Goal: Entertainment & Leisure: Browse casually

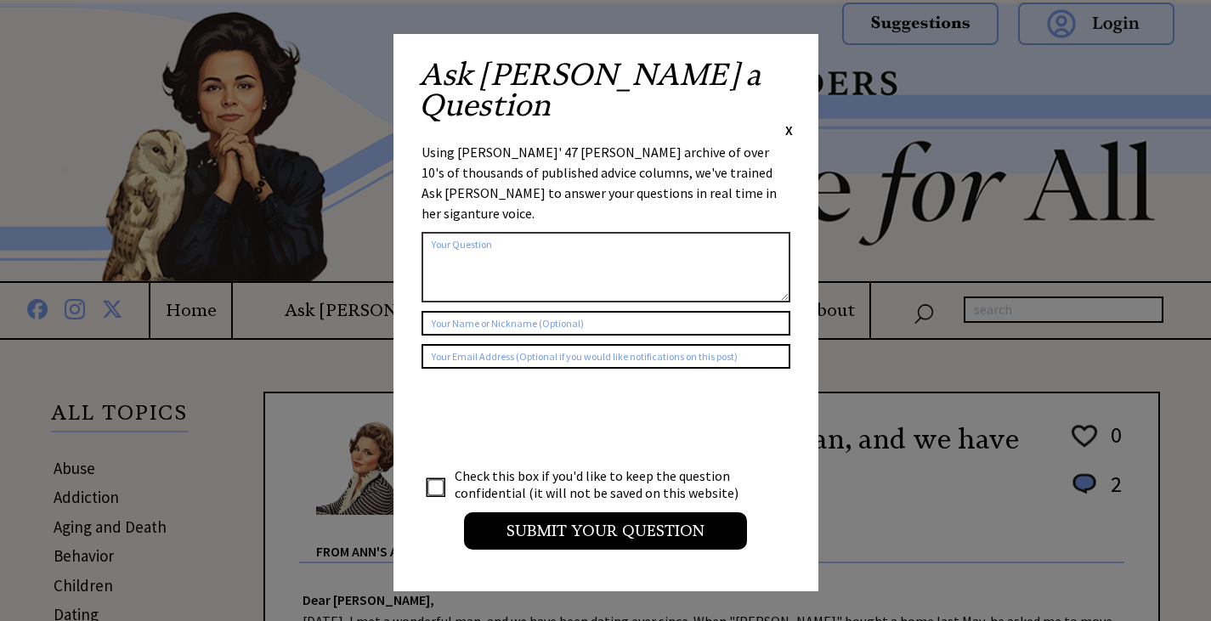
click at [788, 122] on span "X" at bounding box center [790, 130] width 8 height 17
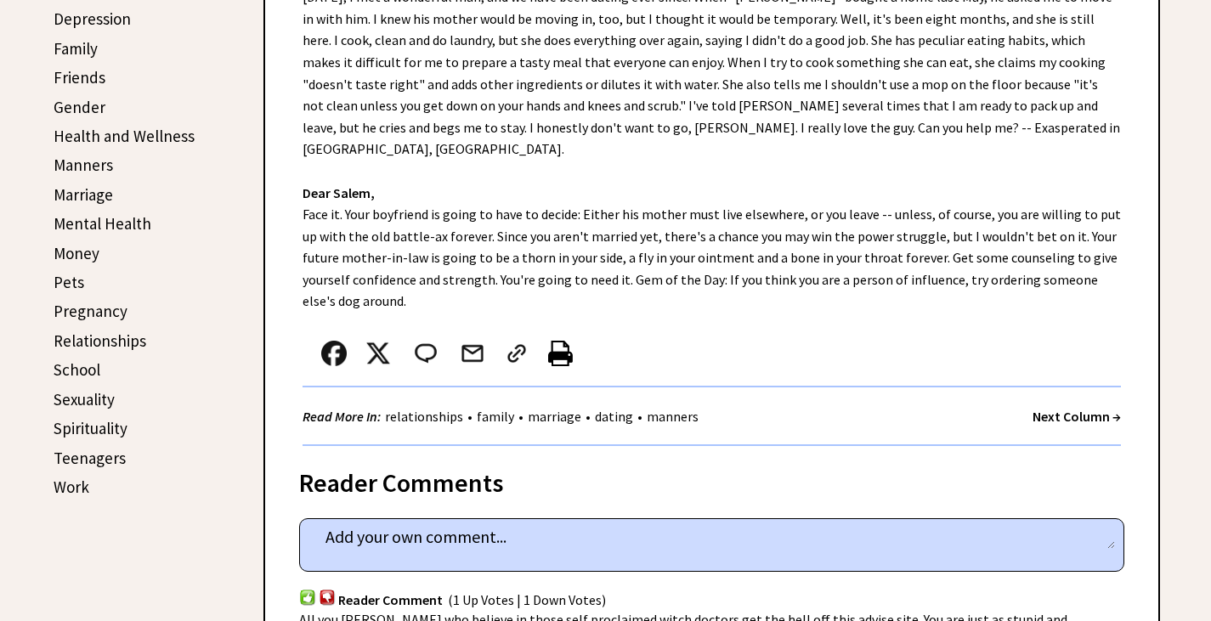
scroll to position [595, 0]
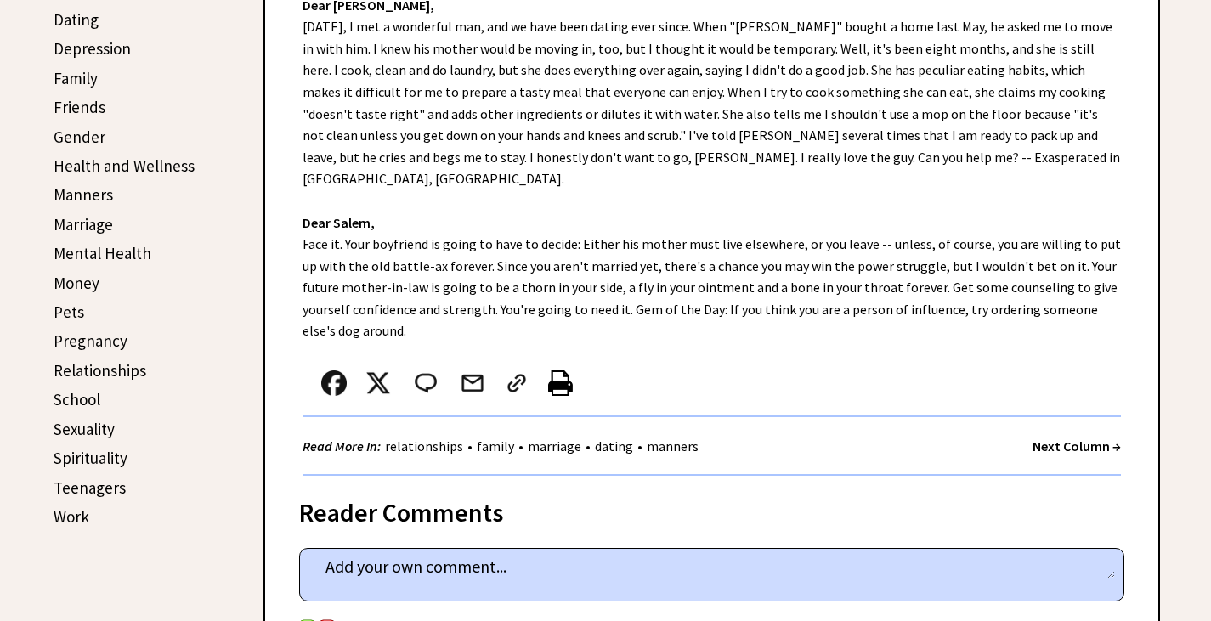
click at [62, 518] on link "Work" at bounding box center [72, 517] width 36 height 20
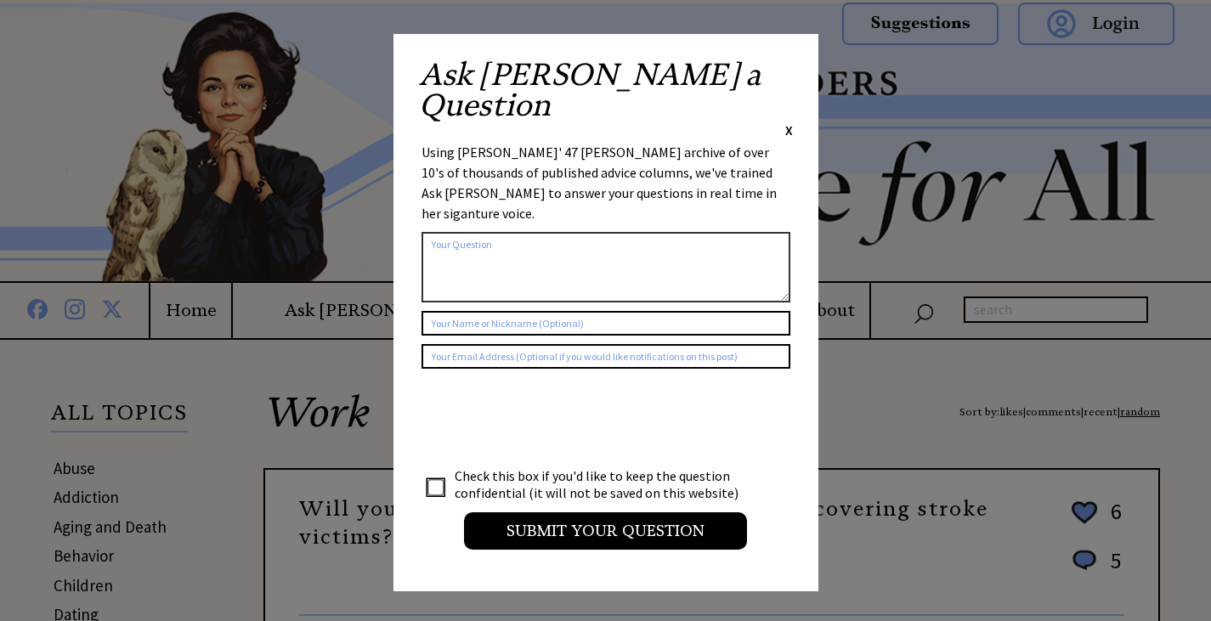
click at [786, 122] on span "X" at bounding box center [790, 130] width 8 height 17
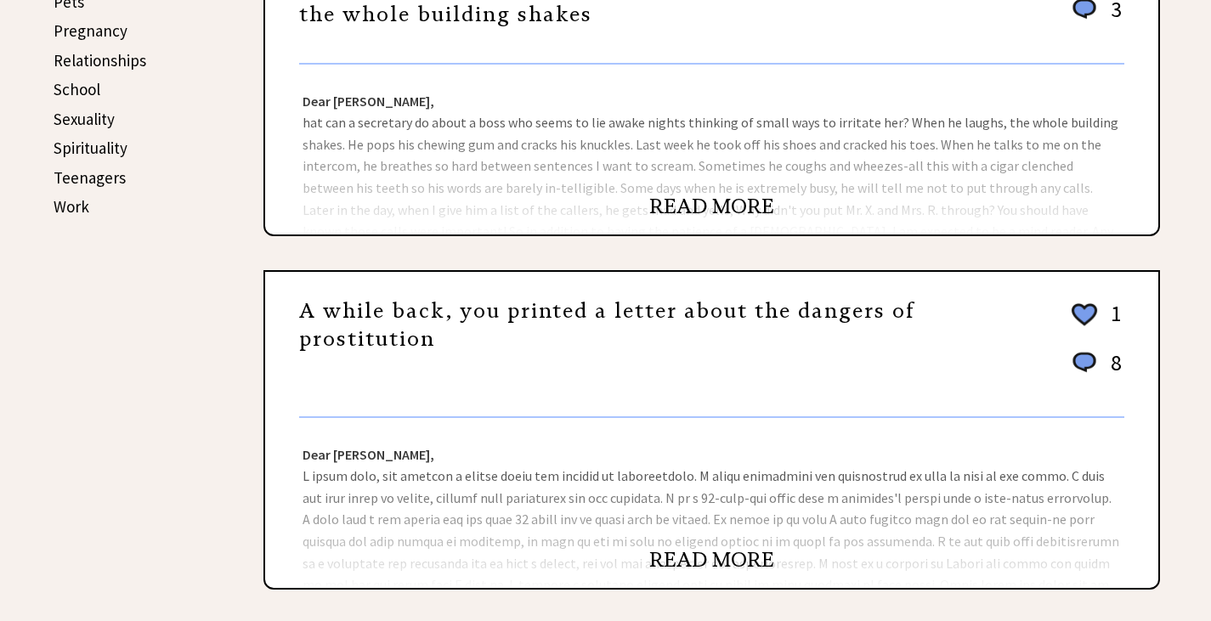
scroll to position [935, 0]
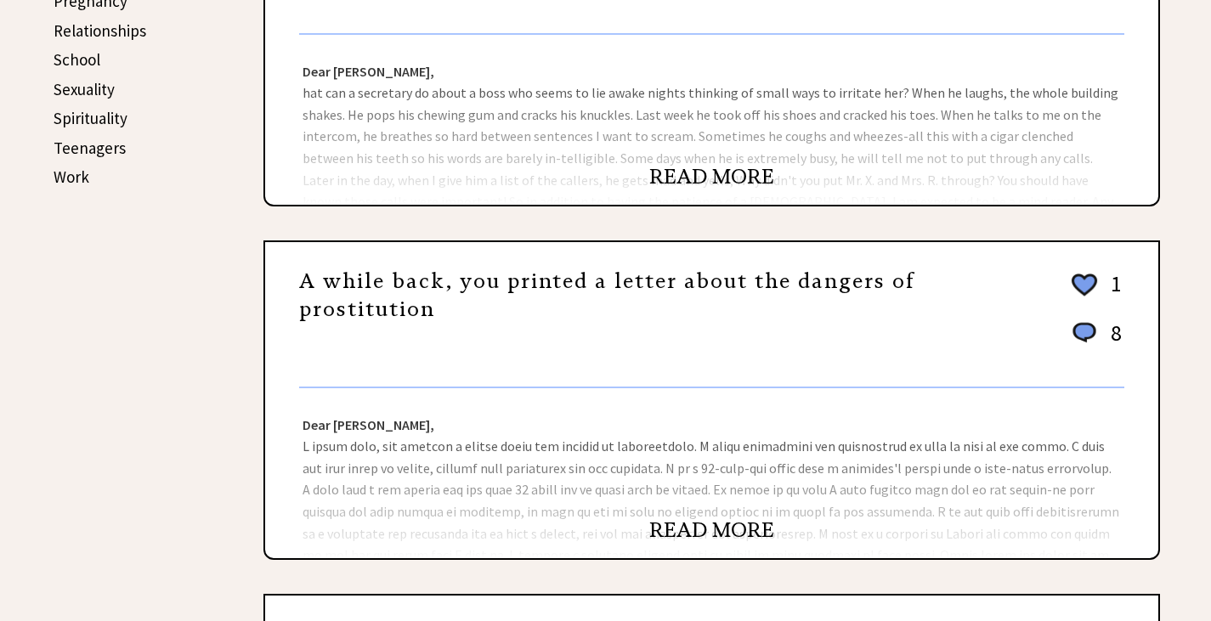
click at [740, 532] on link "READ MORE" at bounding box center [712, 531] width 125 height 26
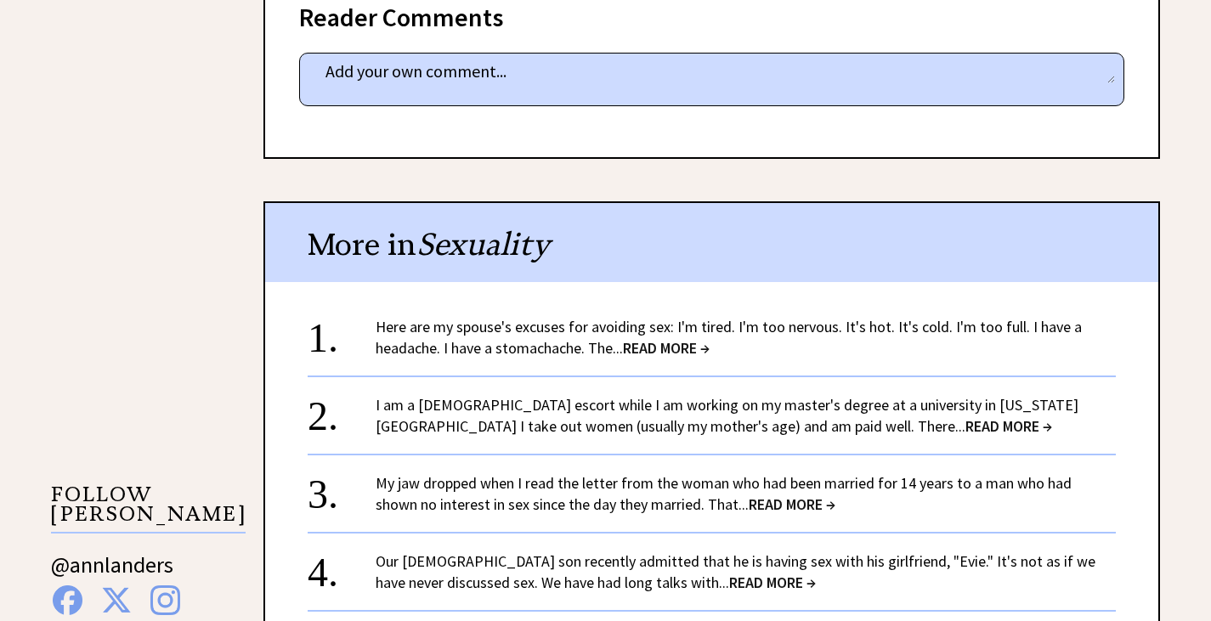
scroll to position [1443, 0]
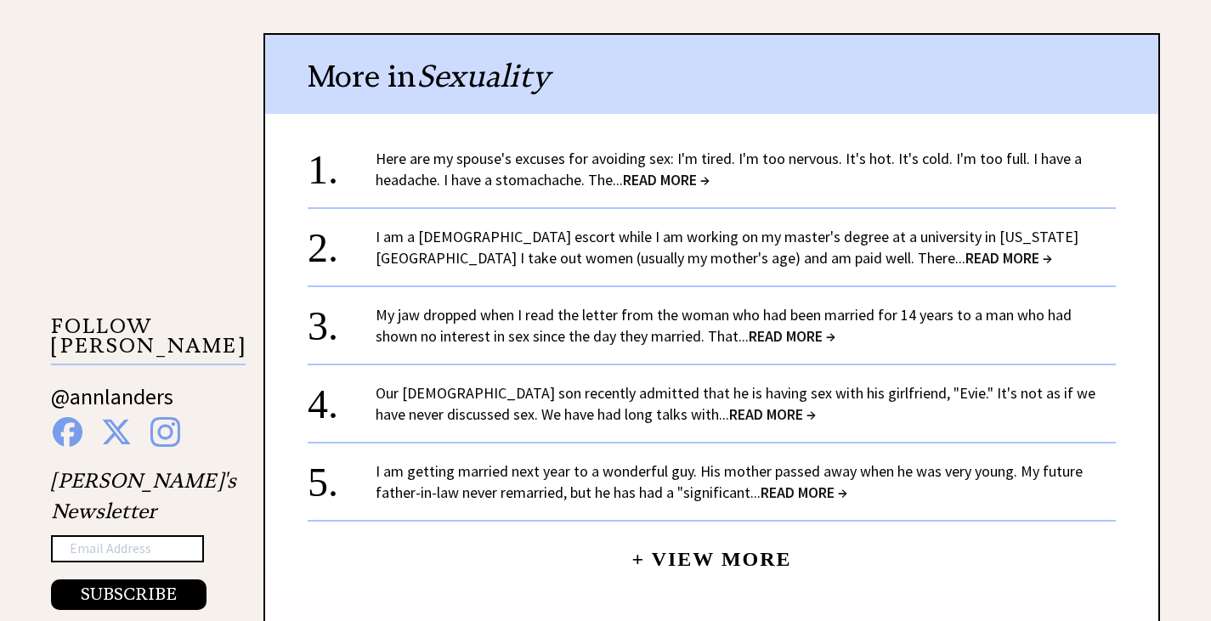
click at [966, 263] on span "READ MORE →" at bounding box center [1009, 258] width 87 height 20
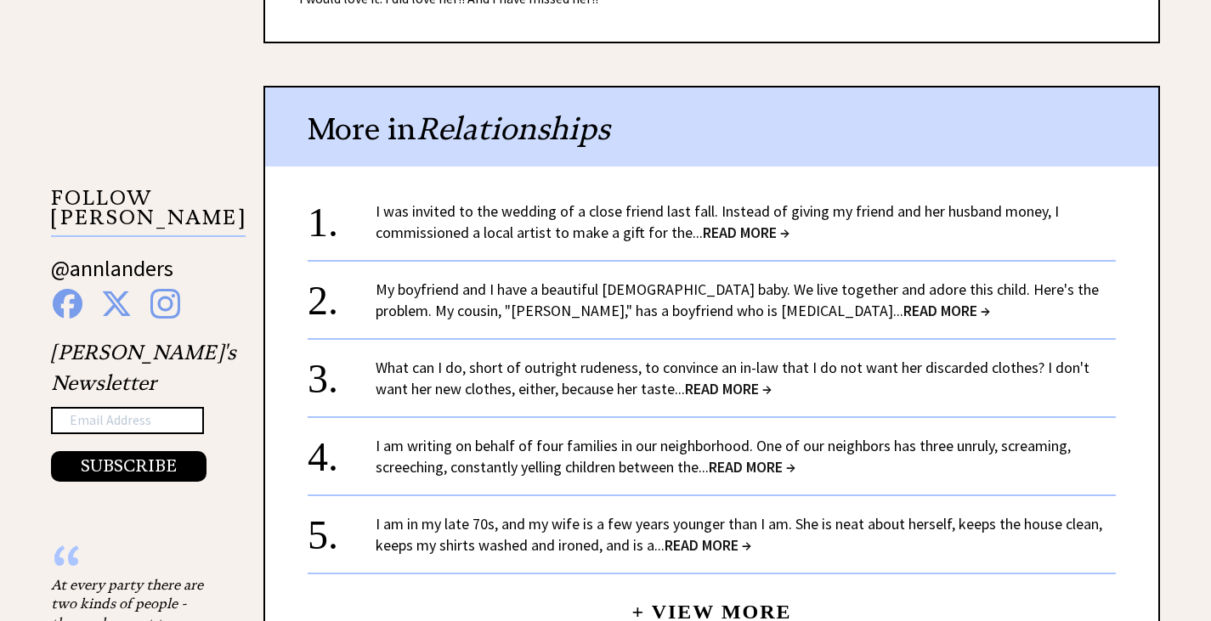
scroll to position [1613, 0]
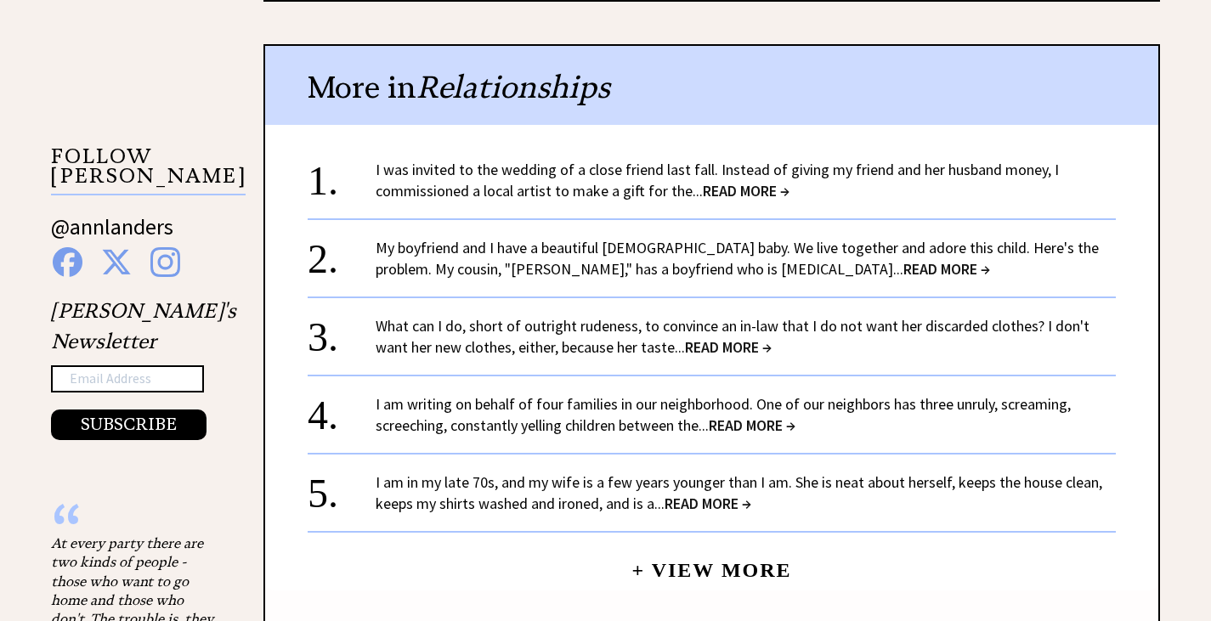
click at [712, 494] on span "READ MORE →" at bounding box center [708, 504] width 87 height 20
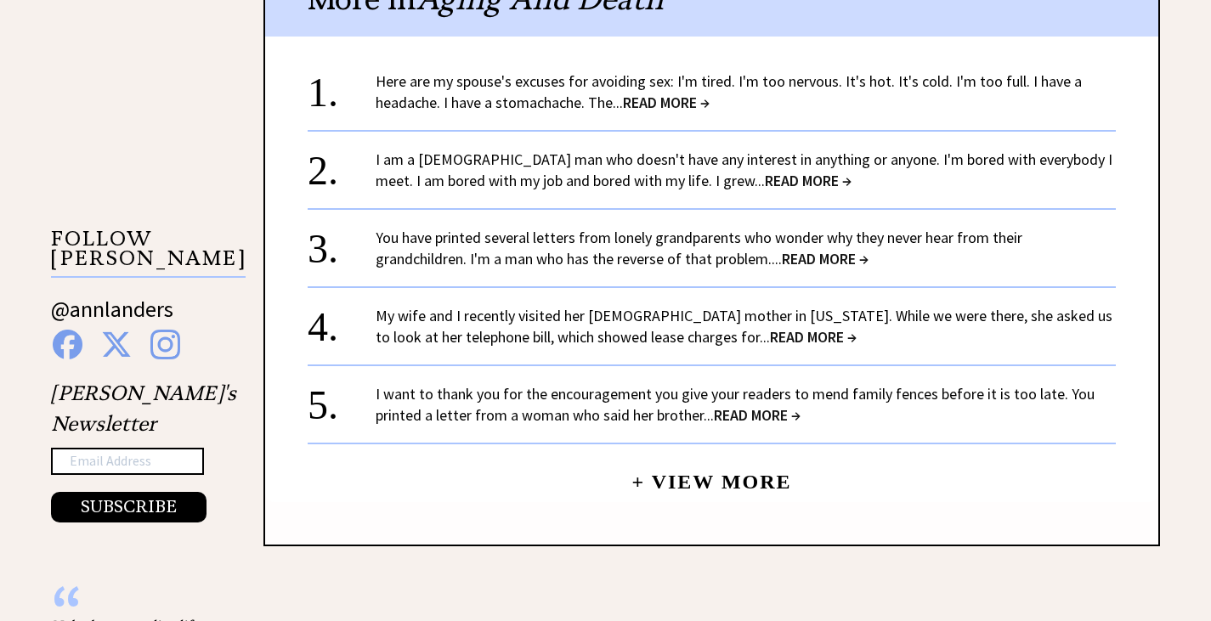
scroll to position [1445, 0]
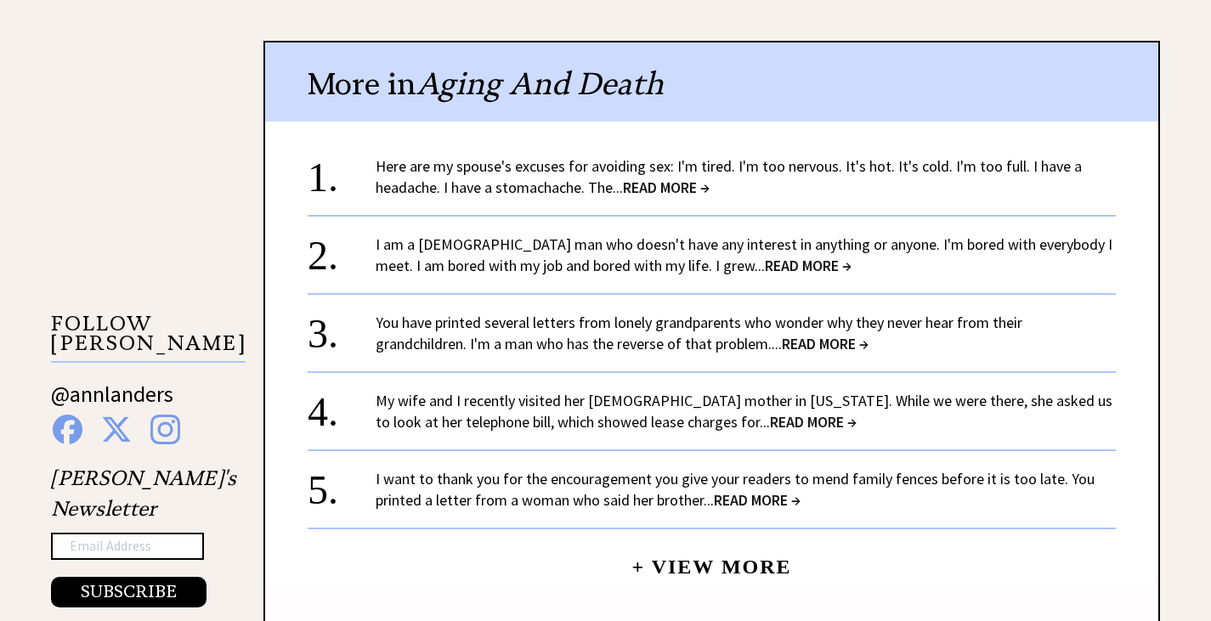
click at [765, 264] on span "READ MORE →" at bounding box center [808, 266] width 87 height 20
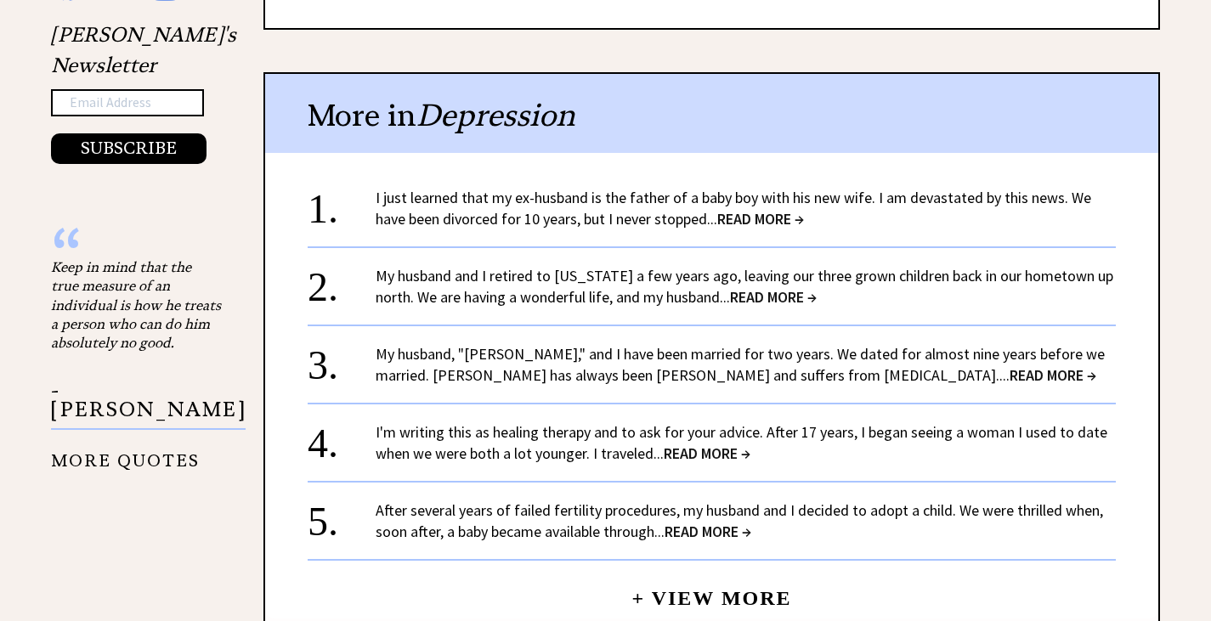
scroll to position [1955, 0]
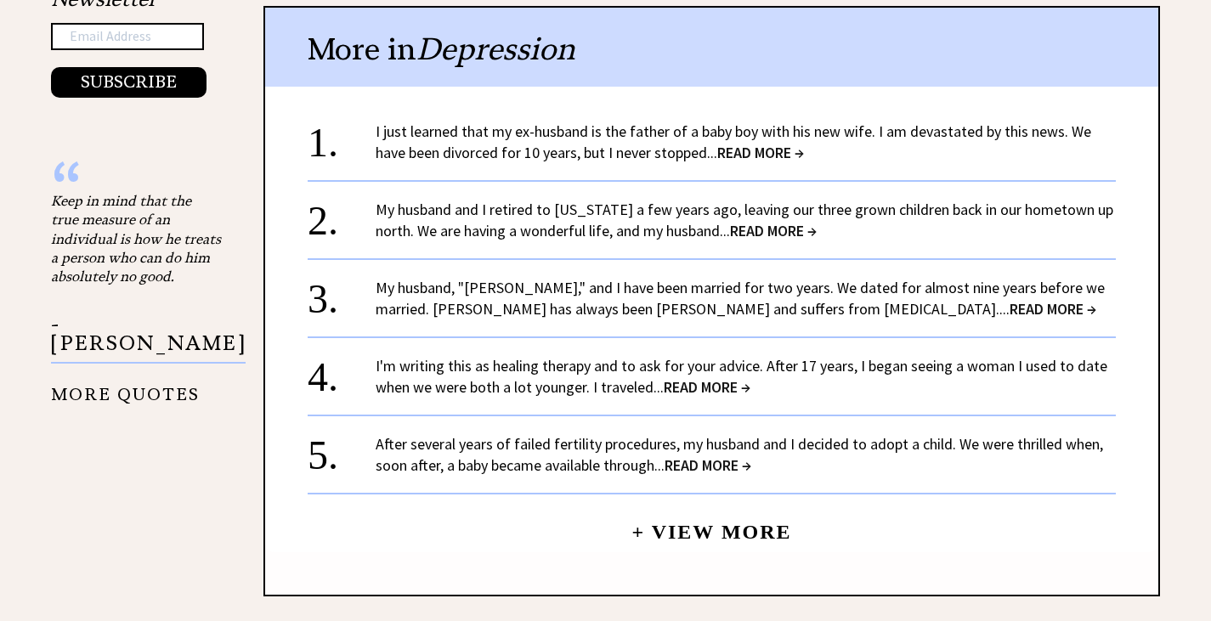
click at [686, 456] on span "READ MORE →" at bounding box center [708, 466] width 87 height 20
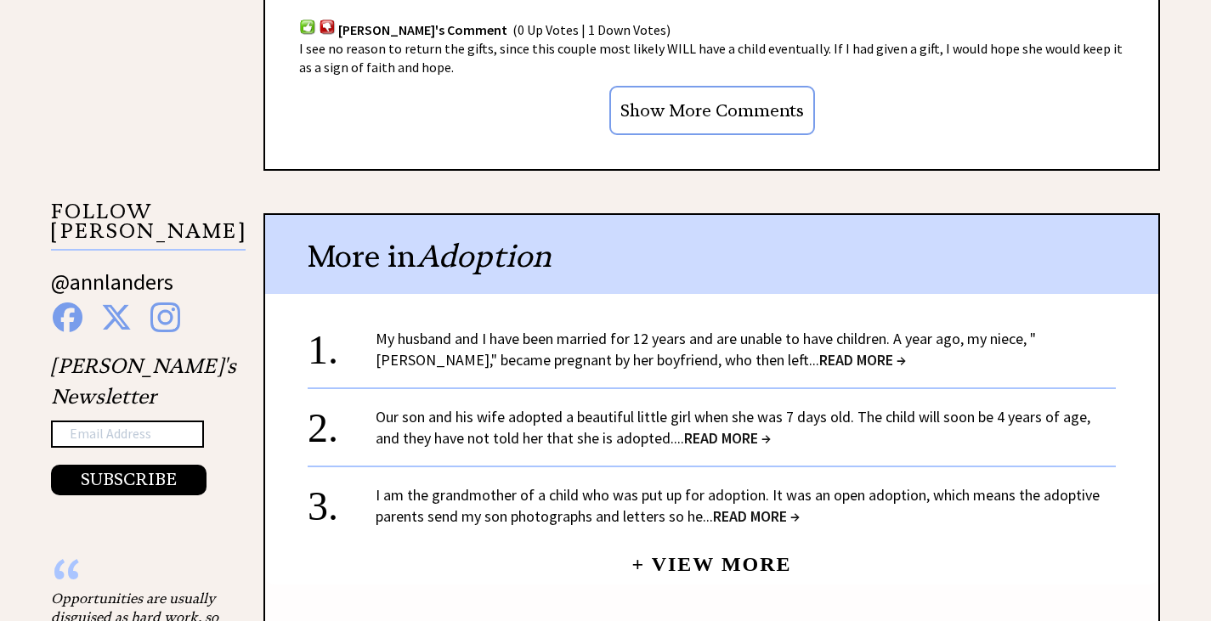
scroll to position [1528, 0]
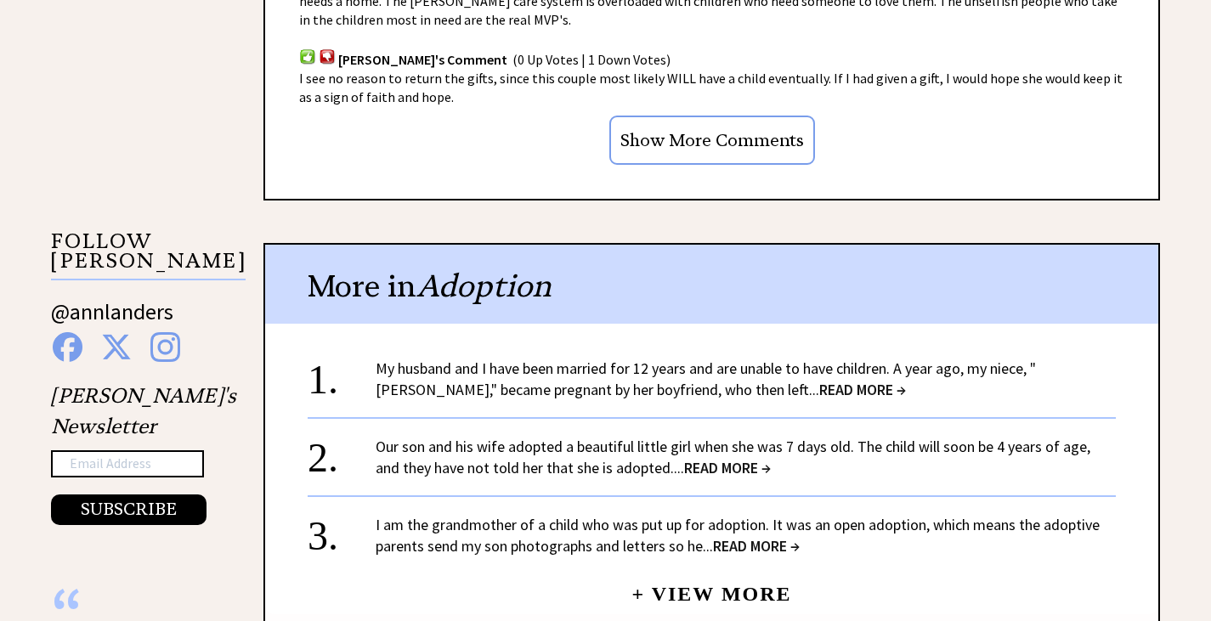
click at [618, 391] on link "My husband and I have been married for 12 years and are unable to have children…" at bounding box center [706, 379] width 661 height 41
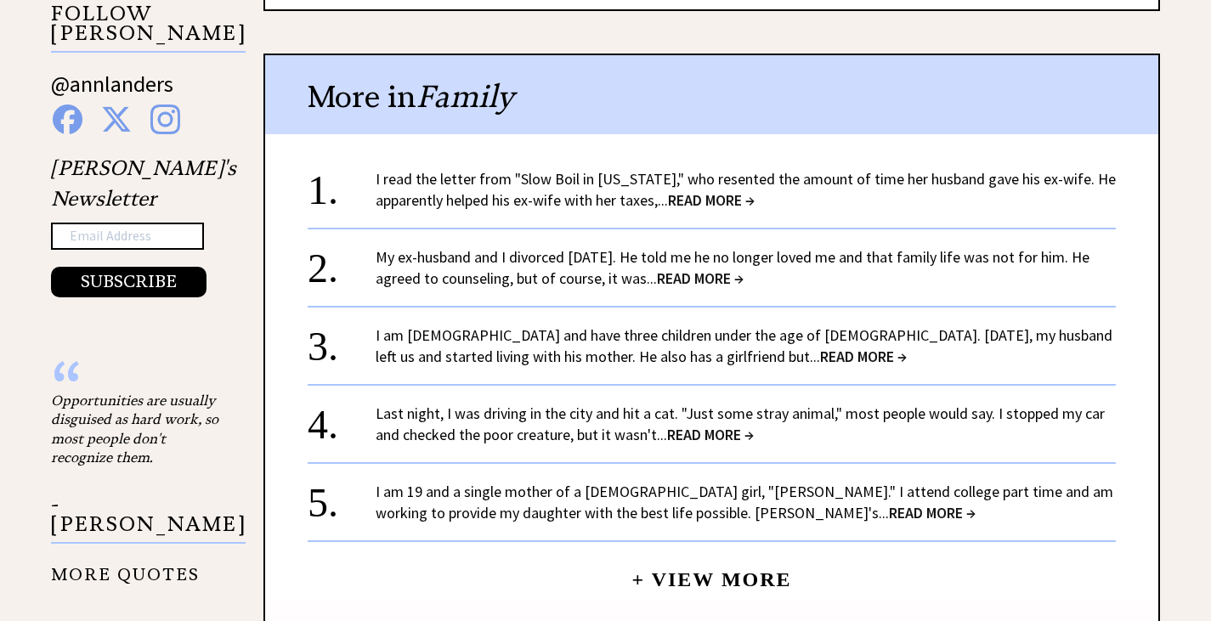
scroll to position [1785, 0]
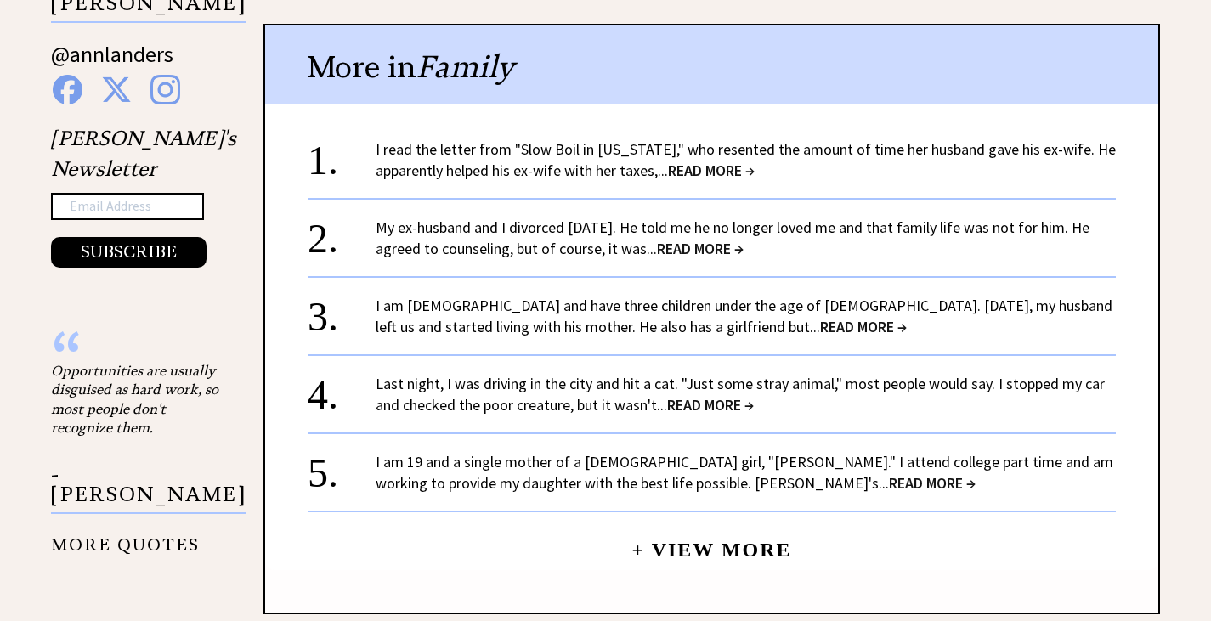
click at [631, 374] on link "Last night, I was driving in the city and hit a cat. "Just some stray animal," …" at bounding box center [740, 394] width 729 height 41
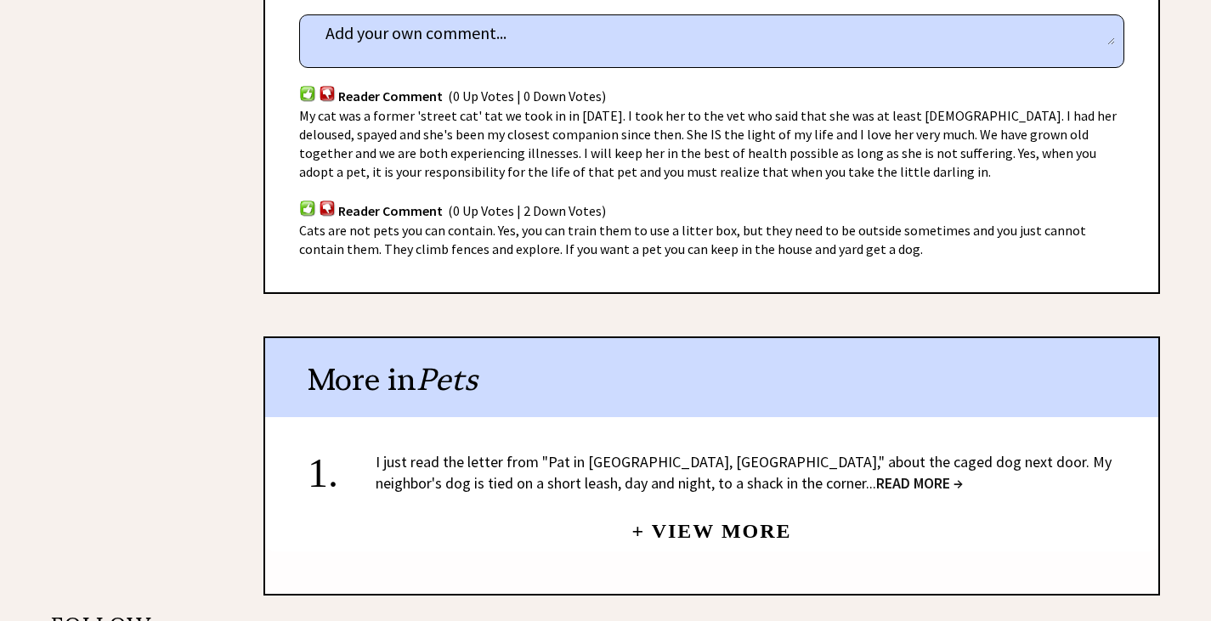
scroll to position [1188, 0]
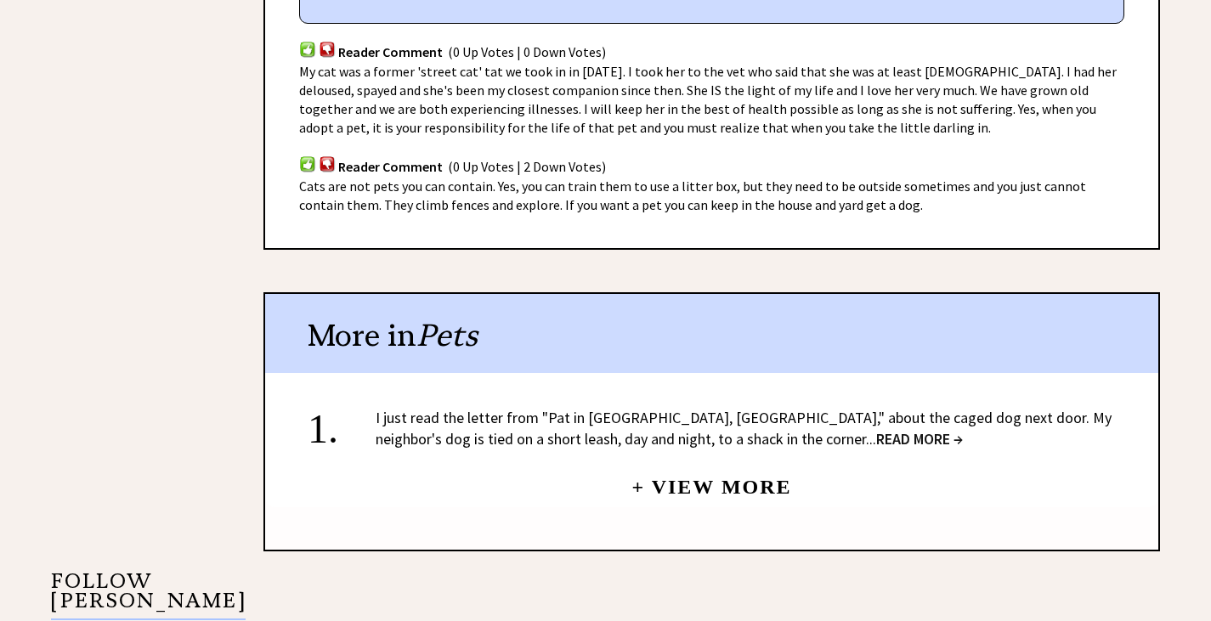
click at [704, 462] on link "+ View More" at bounding box center [712, 480] width 160 height 37
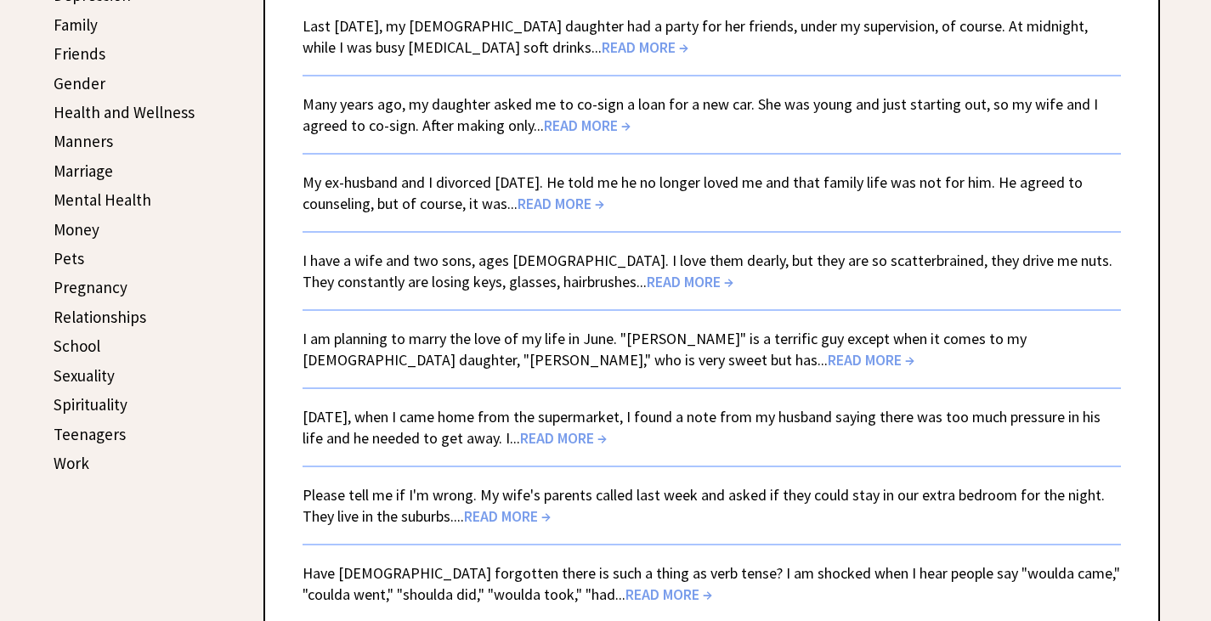
scroll to position [678, 0]
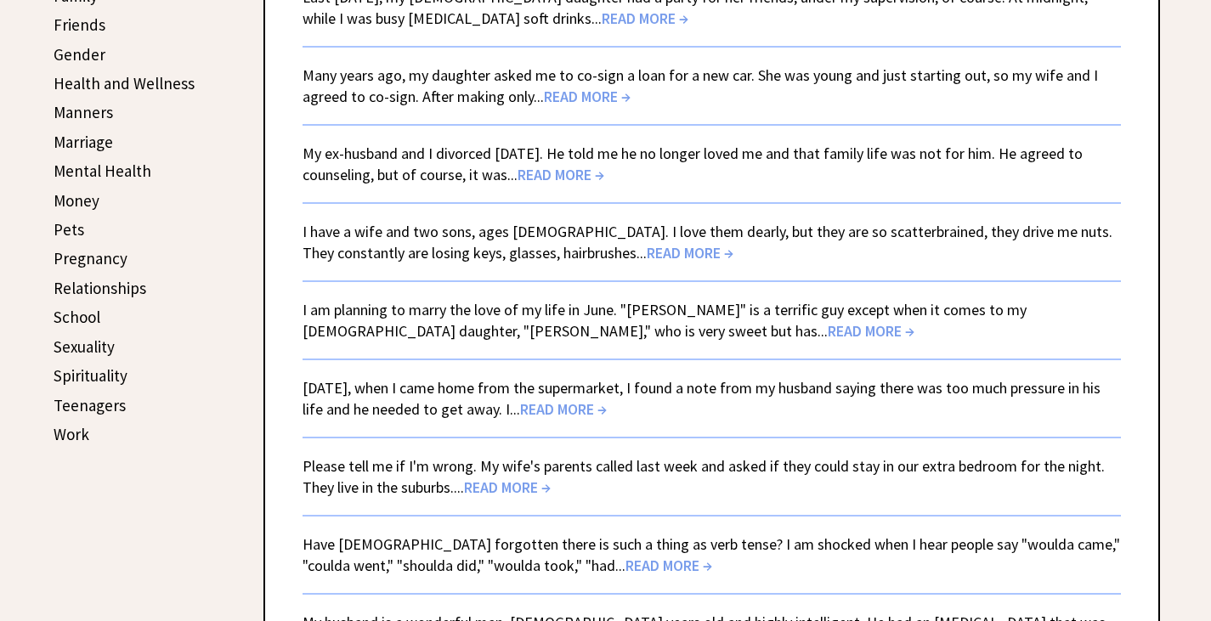
click at [828, 330] on span "READ MORE →" at bounding box center [871, 331] width 87 height 20
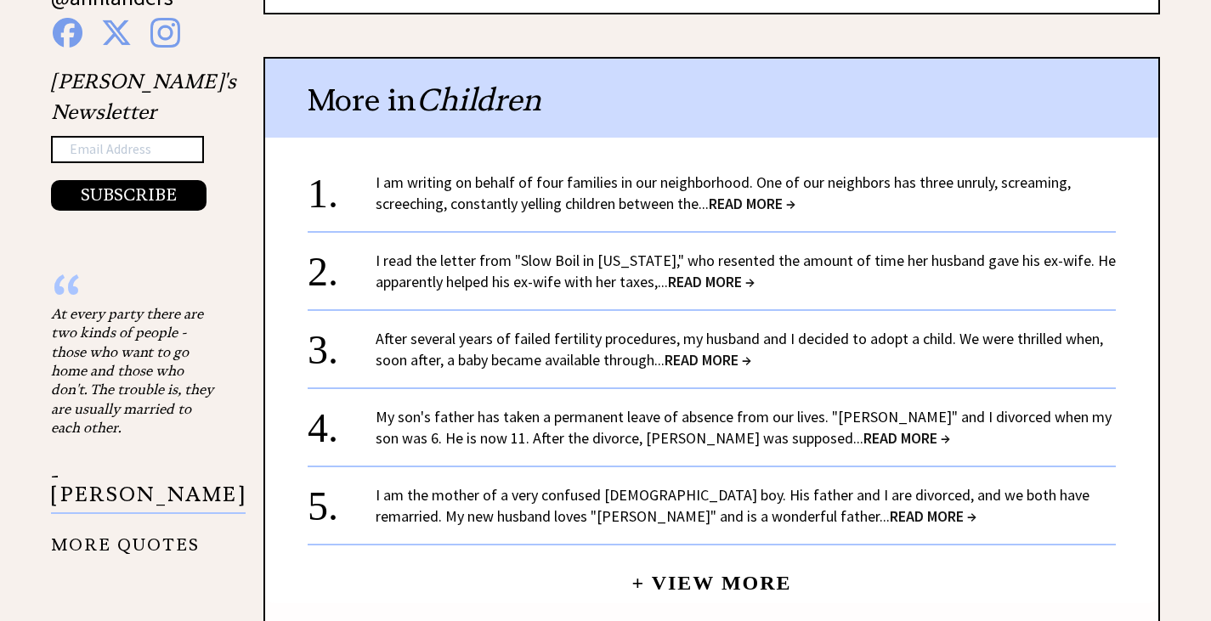
scroll to position [1953, 0]
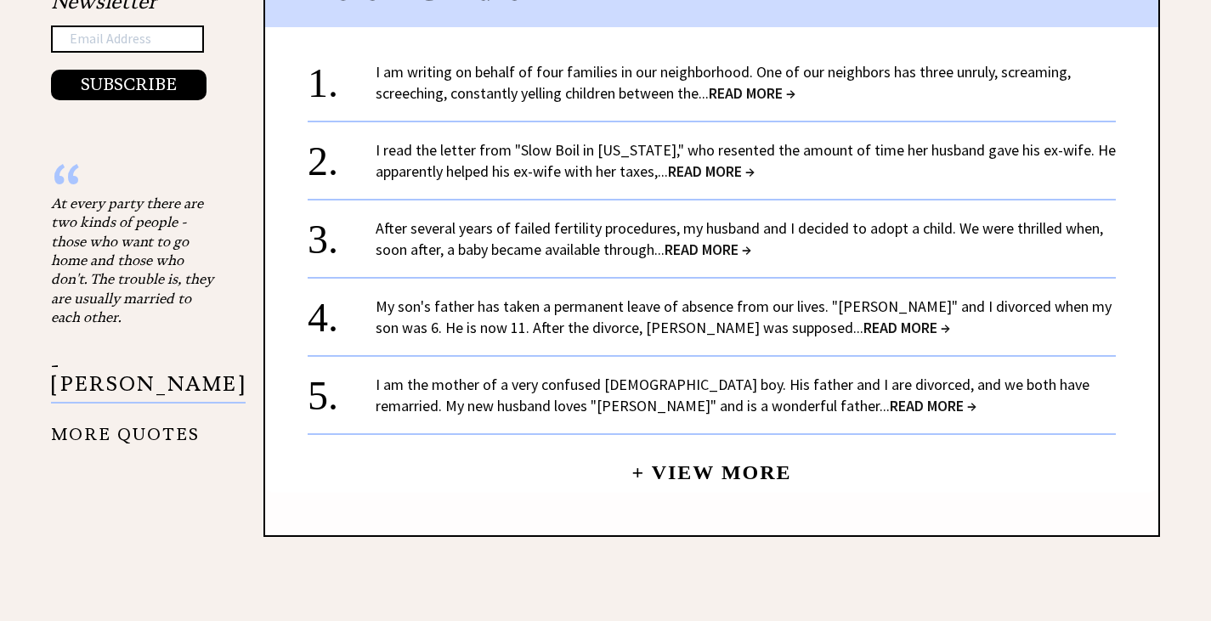
click at [542, 375] on link "I am the mother of a very confused 5-year-old boy. His father and I are divorce…" at bounding box center [733, 395] width 714 height 41
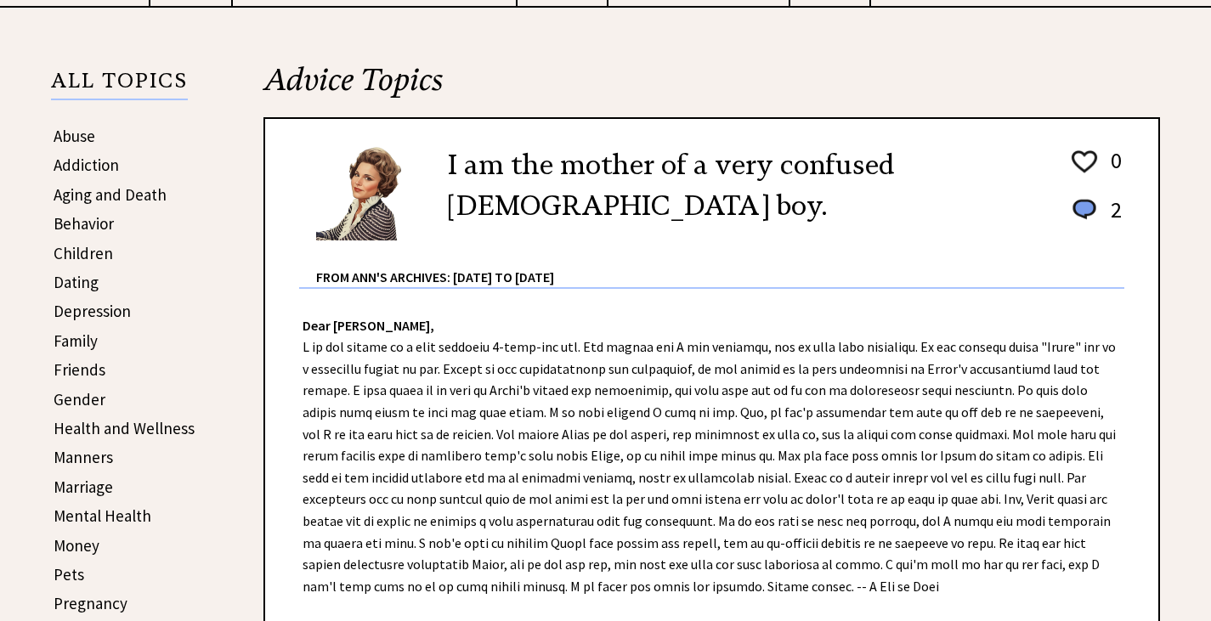
scroll to position [338, 0]
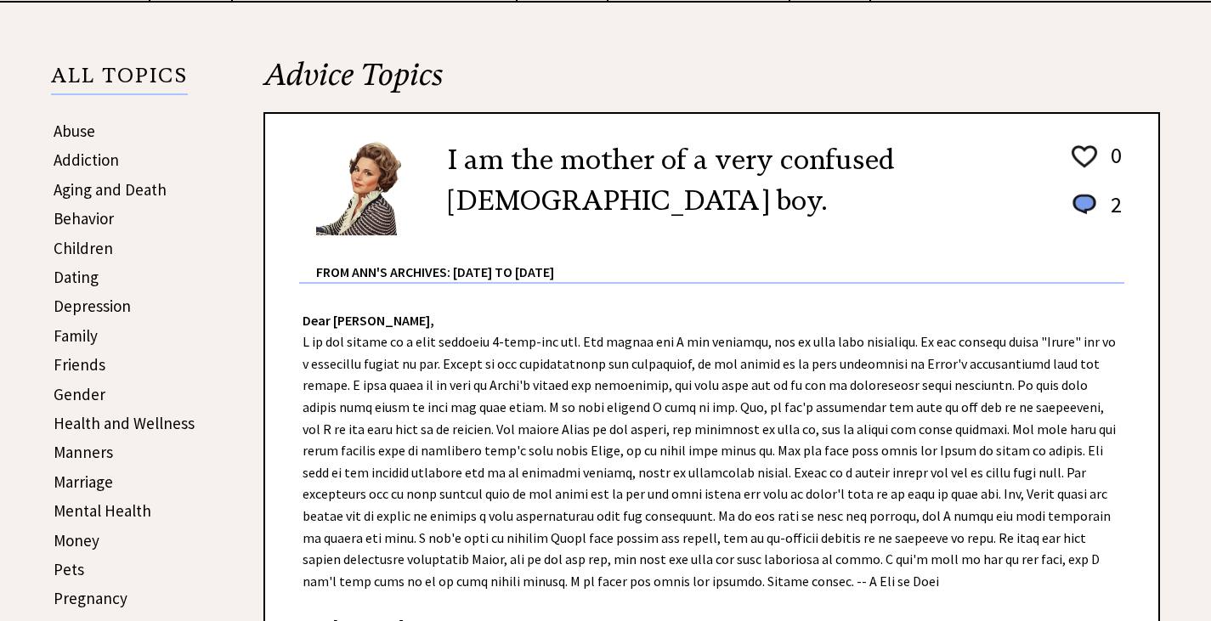
click at [81, 331] on link "Family" at bounding box center [76, 336] width 44 height 20
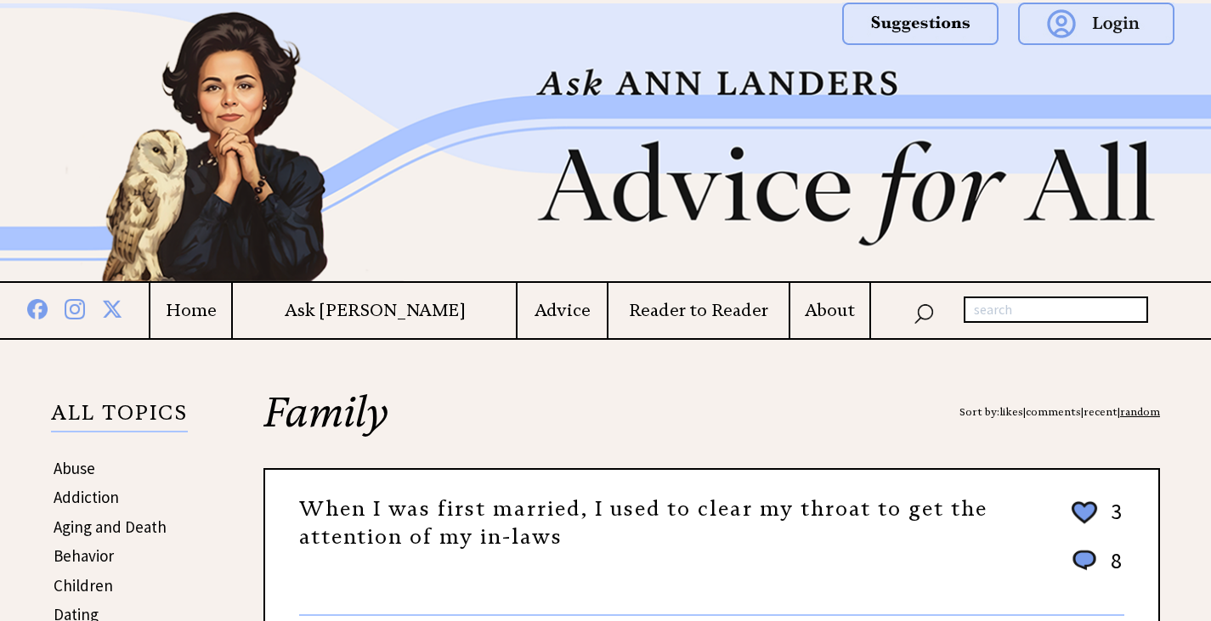
click at [406, 311] on h4 "Ask [PERSON_NAME]" at bounding box center [374, 310] width 283 height 21
